Goal: Transaction & Acquisition: Purchase product/service

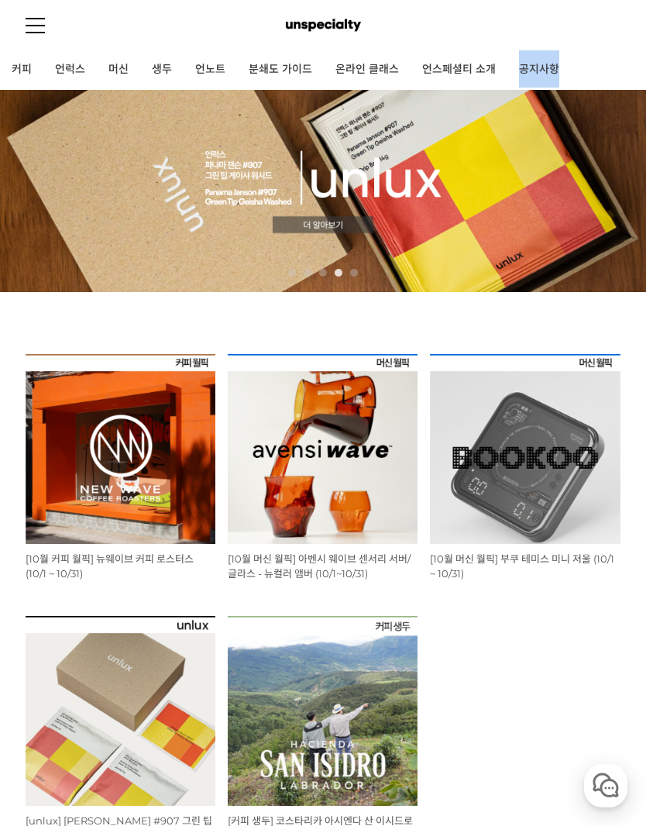
click at [609, 19] on div "커피 언럭스 머신 생두 언노트 분쇄도 가이드 온라인 클래스 언스페셜티 소개 공지사항 0" at bounding box center [323, 44] width 594 height 89
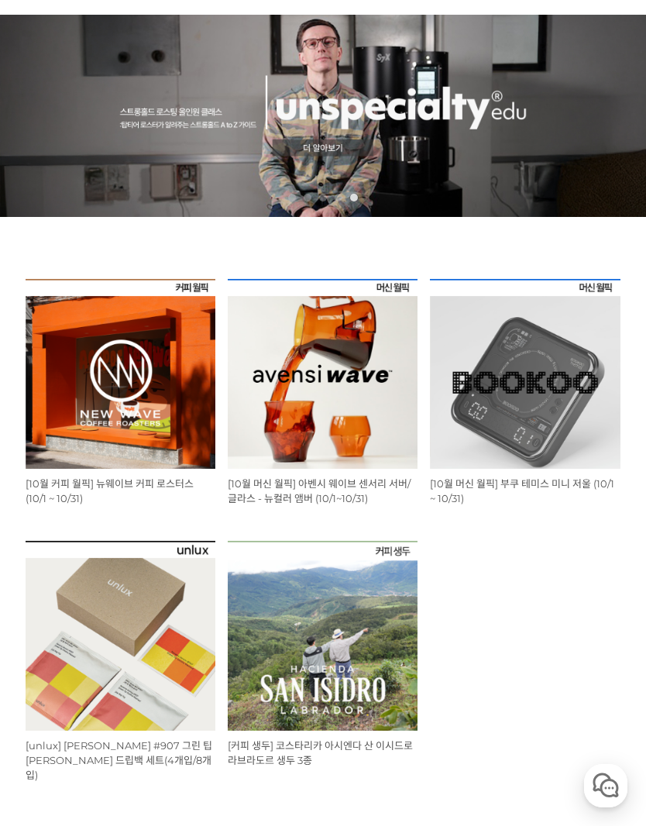
scroll to position [50, 0]
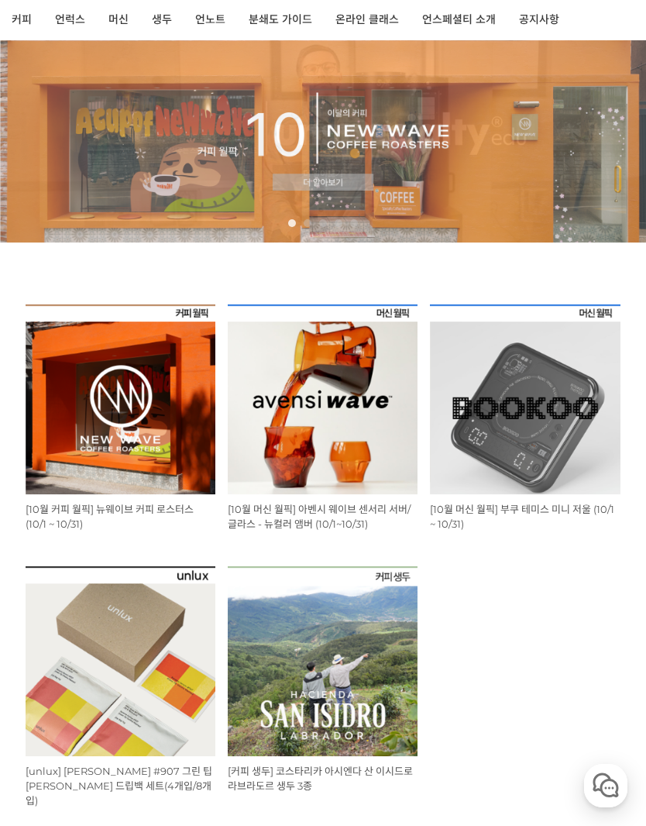
click at [560, 378] on img at bounding box center [525, 400] width 190 height 190
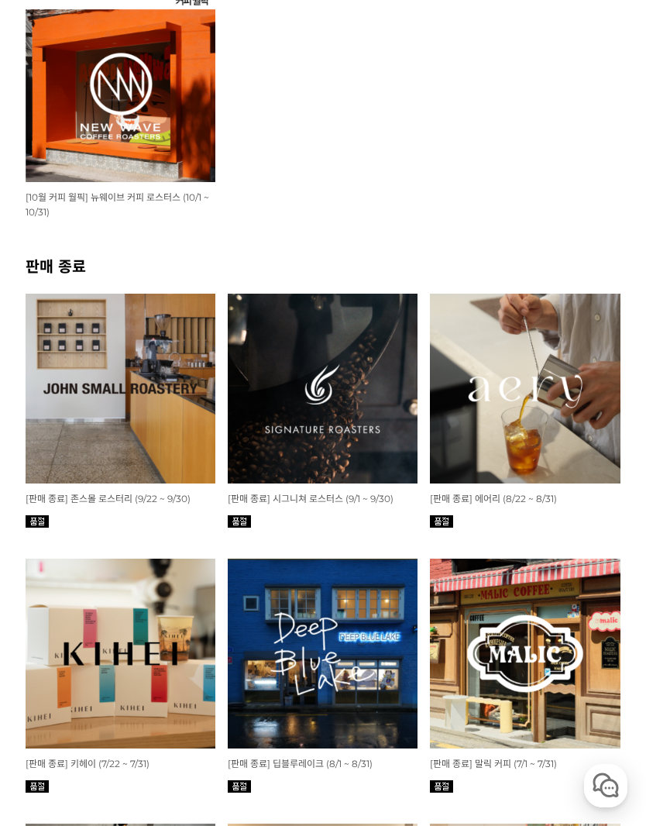
scroll to position [197, 0]
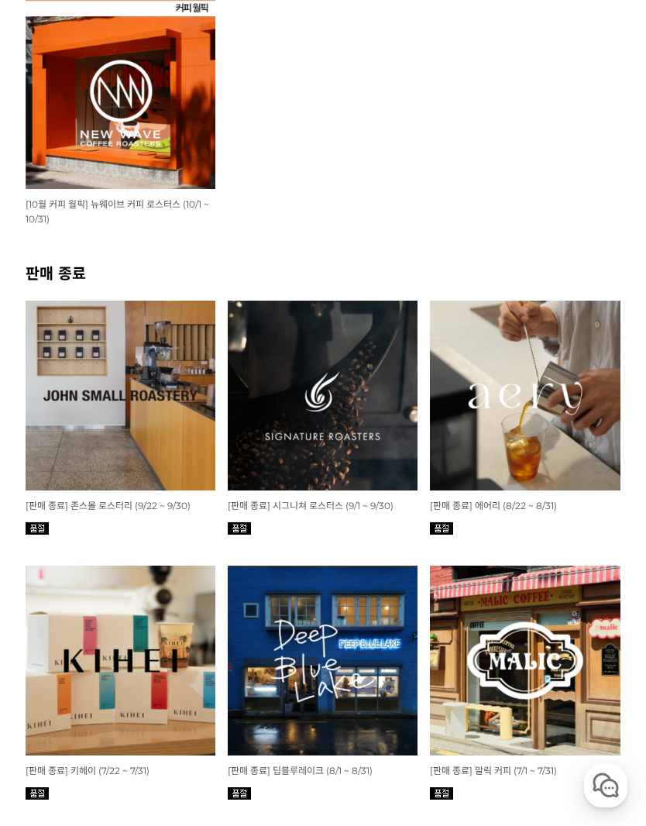
click at [153, 119] on img at bounding box center [121, 94] width 190 height 190
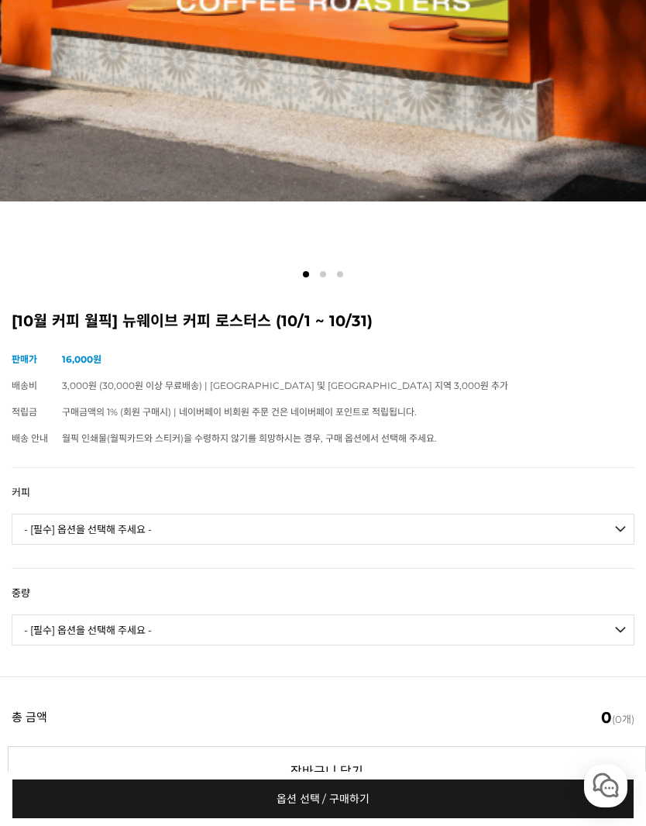
scroll to position [646, 0]
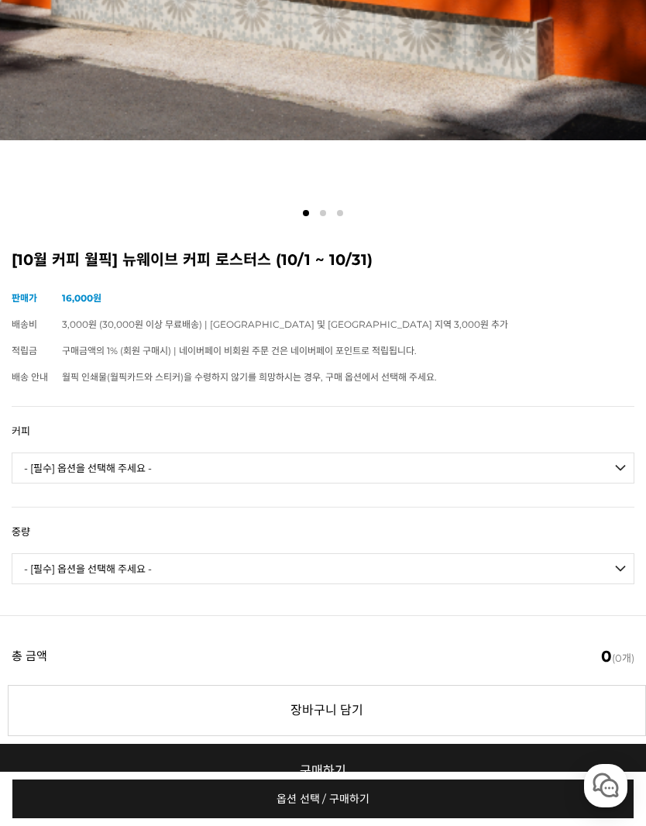
click at [453, 473] on select "- [필수] 옵션을 선택해 주세요 - ------------------- 언스페셜티 분쇄도 가이드 종이 받기 (주문 1건당 최대 1개 제공) …" at bounding box center [323, 468] width 623 height 31
select select "[PERSON_NAME] (언스페셜티 블렌드)"
click at [379, 560] on select "- [필수] 옵션을 선택해 주세요 - ------------------- 200g" at bounding box center [323, 568] width 623 height 31
select select "200g"
select select "*"
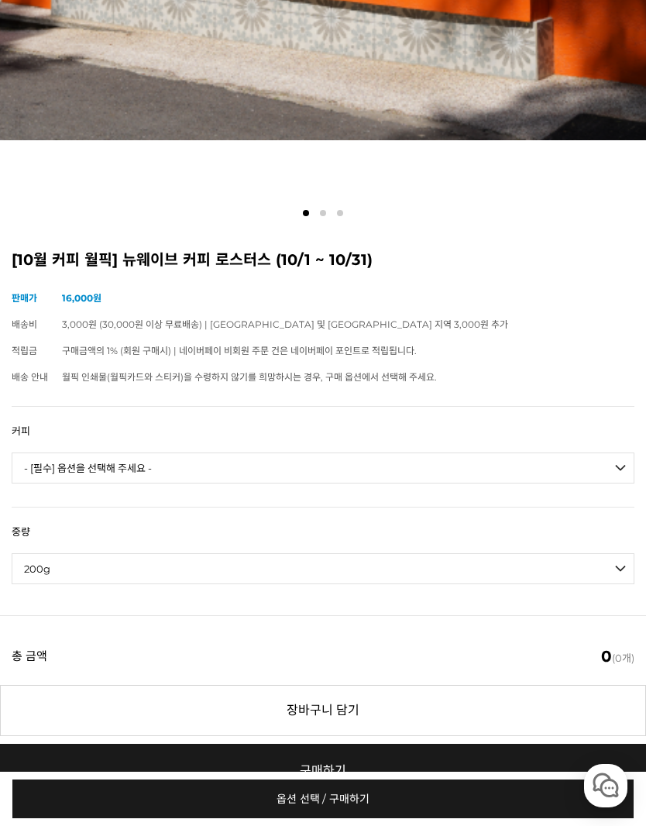
select select "*"
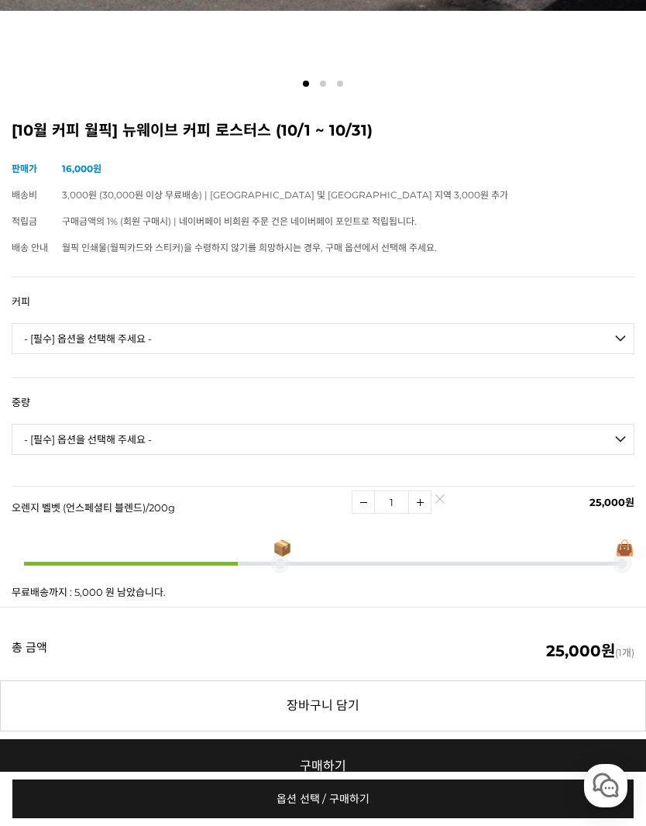
scroll to position [792, 0]
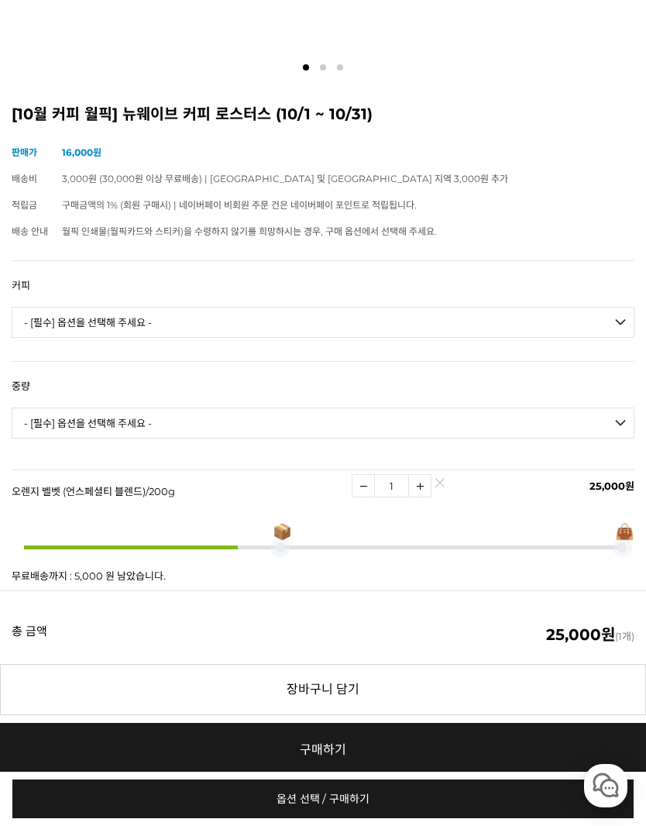
click at [542, 317] on select "- [필수] 옵션을 선택해 주세요 - ------------------- 언스페셜티 분쇄도 가이드 종이 받기 (주문 1건당 최대 1개 제공) …" at bounding box center [323, 322] width 623 height 31
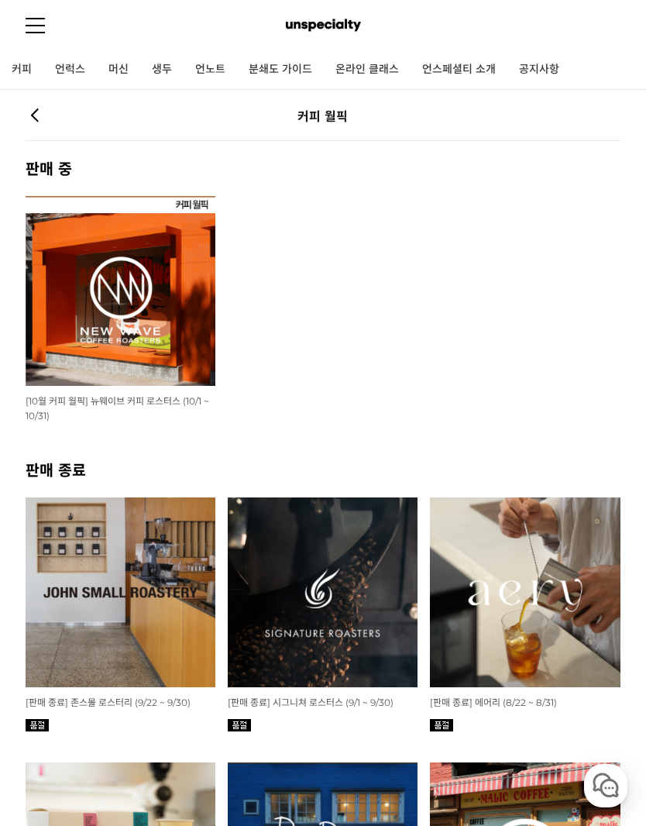
click at [72, 60] on link "언럭스" at bounding box center [69, 69] width 53 height 39
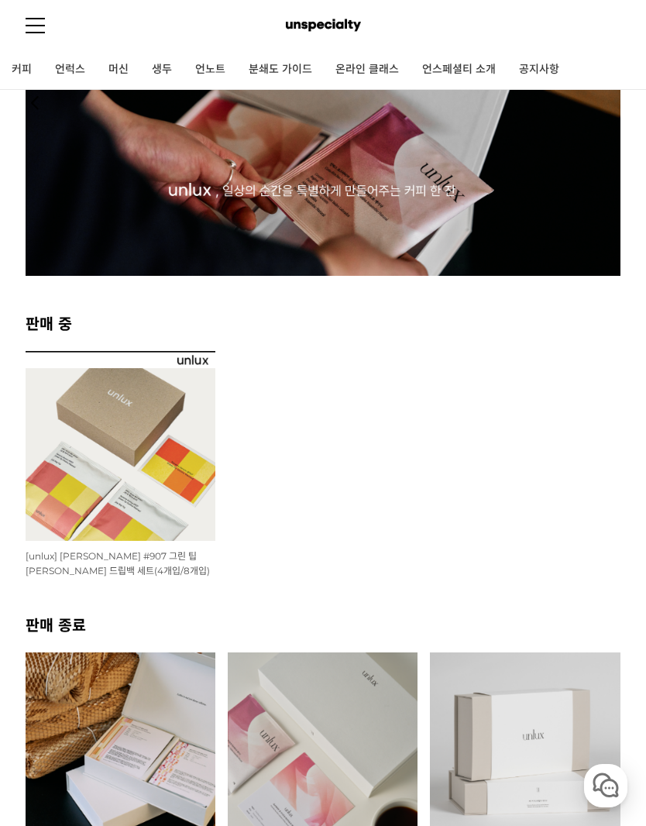
click at [119, 68] on link "머신" at bounding box center [118, 69] width 43 height 39
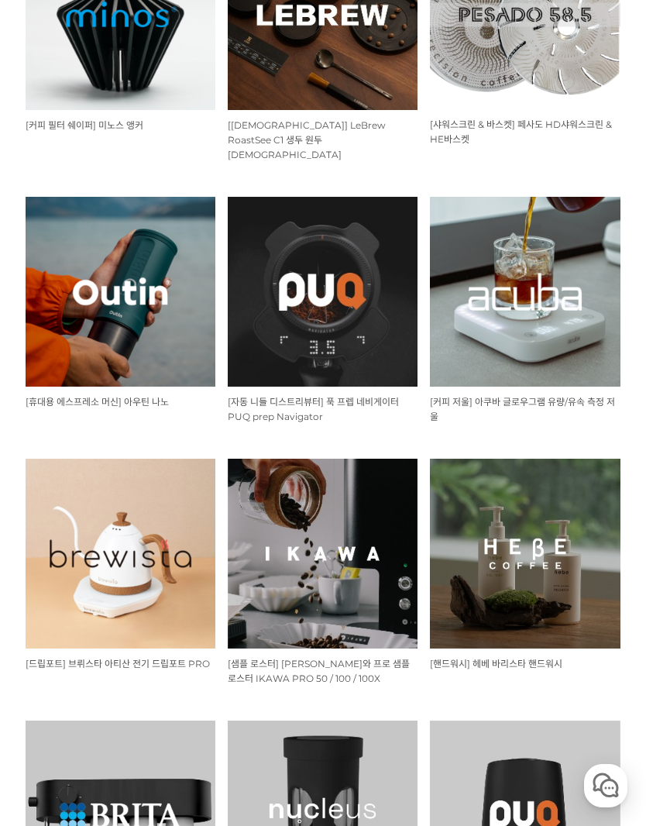
scroll to position [833, 0]
